Goal: Task Accomplishment & Management: Use online tool/utility

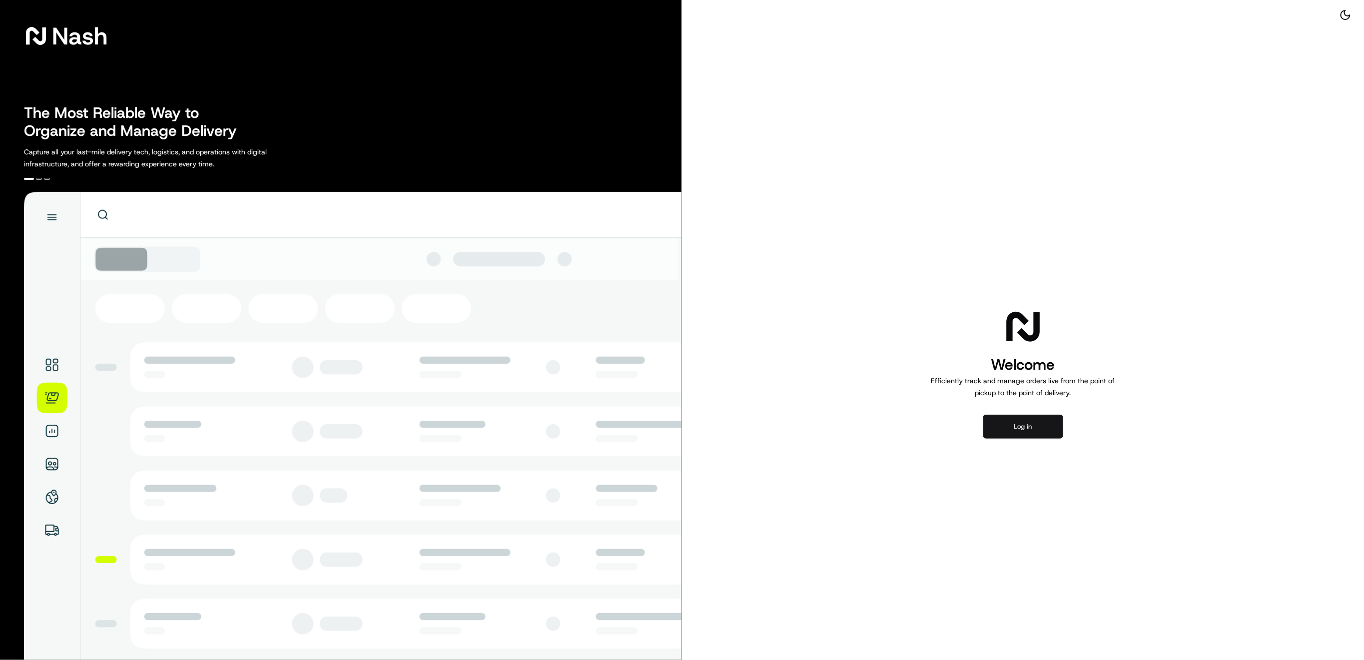
click at [1011, 430] on button "Log in" at bounding box center [1023, 427] width 80 height 24
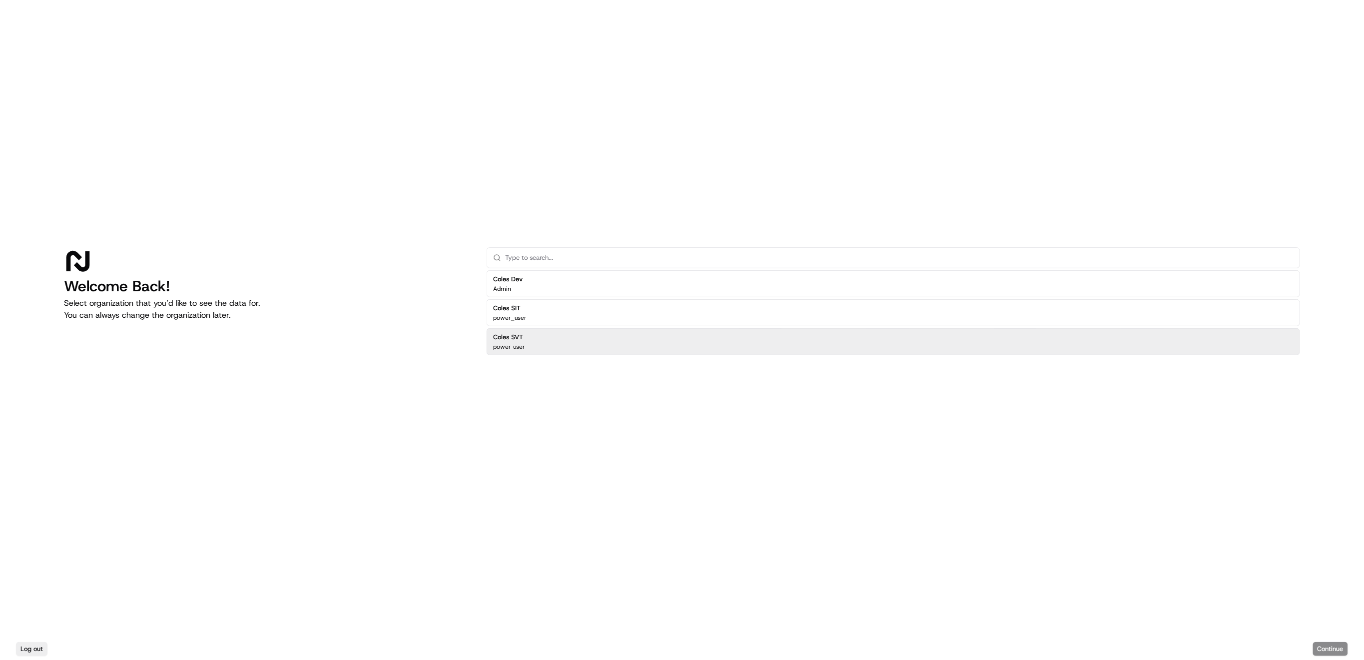
click at [551, 349] on div "Coles SVT power user" at bounding box center [893, 341] width 813 height 27
click at [1325, 648] on button "Continue" at bounding box center [1330, 649] width 35 height 14
